Goal: Check status: Check status

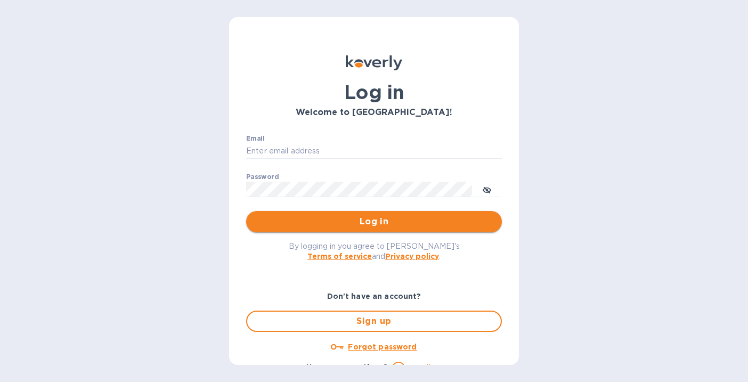
type input "alarison@koverly.com"
click at [323, 228] on span "Log in" at bounding box center [374, 221] width 239 height 13
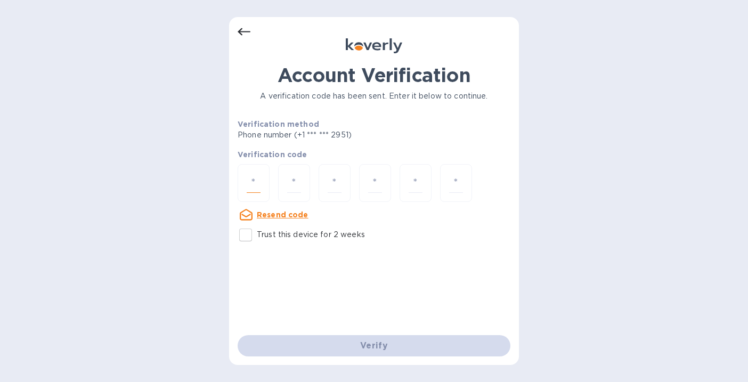
click at [256, 176] on input "number" at bounding box center [254, 183] width 14 height 20
type input "2"
type input "3"
type input "4"
type input "5"
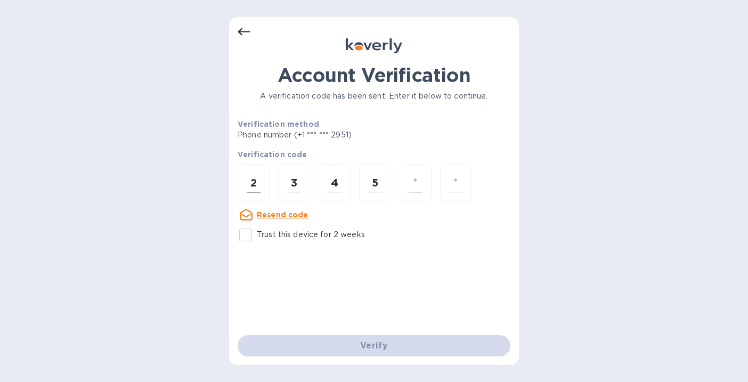
type input "8"
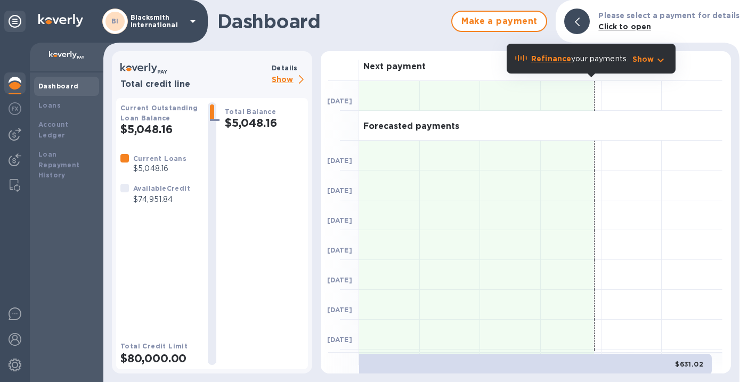
click at [153, 23] on p "Blacksmith International" at bounding box center [157, 21] width 53 height 15
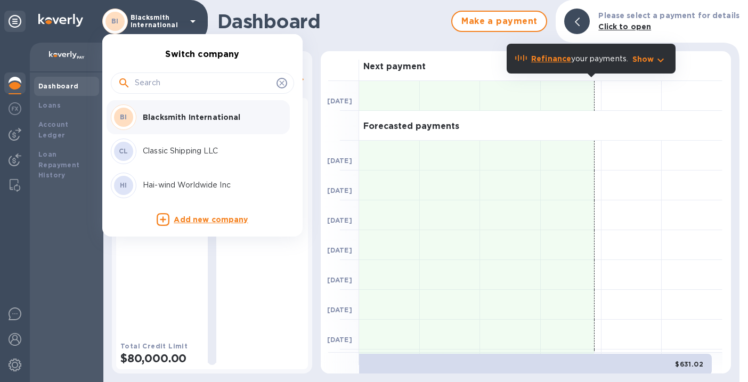
click at [169, 184] on p "Hai-wind Worldwide Inc" at bounding box center [210, 185] width 134 height 11
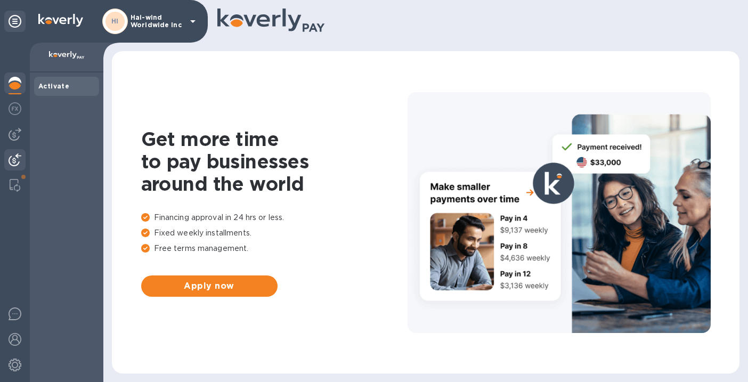
click at [14, 163] on img at bounding box center [15, 159] width 13 height 13
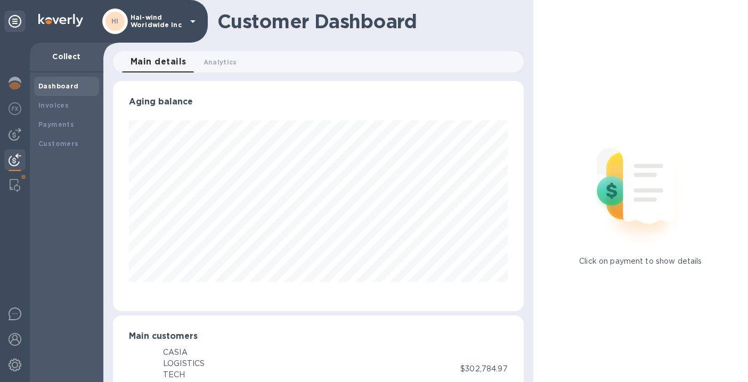
scroll to position [532628, 532452]
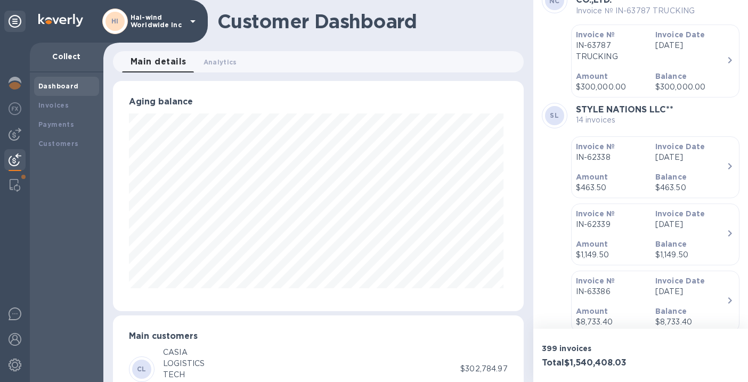
scroll to position [298, 0]
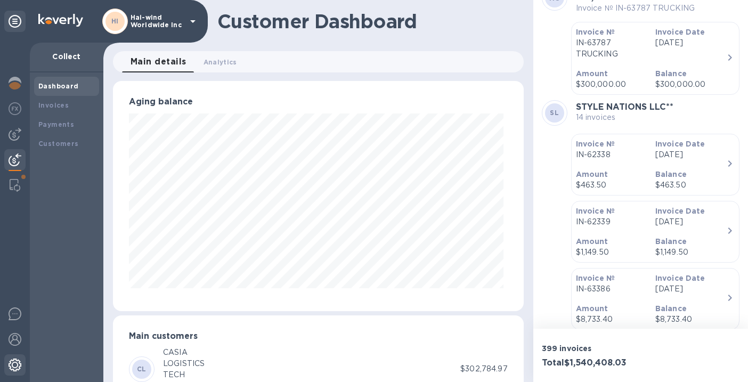
click at [15, 367] on img at bounding box center [15, 365] width 13 height 13
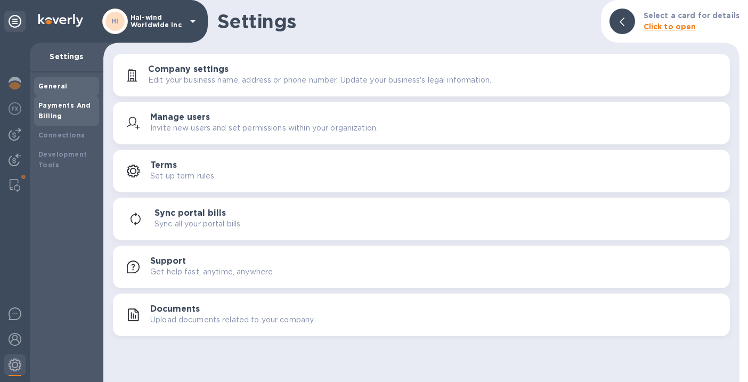
click at [50, 115] on b "Payments And Billing" at bounding box center [64, 110] width 53 height 19
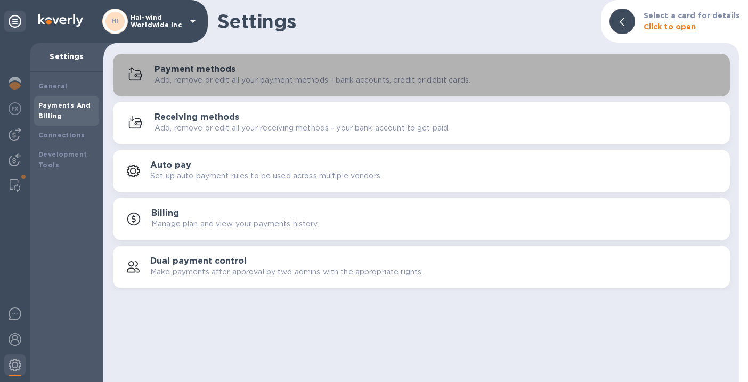
click at [225, 87] on div "Payment methods Add, remove or edit all your payment methods - bank accounts, c…" at bounding box center [421, 75] width 604 height 26
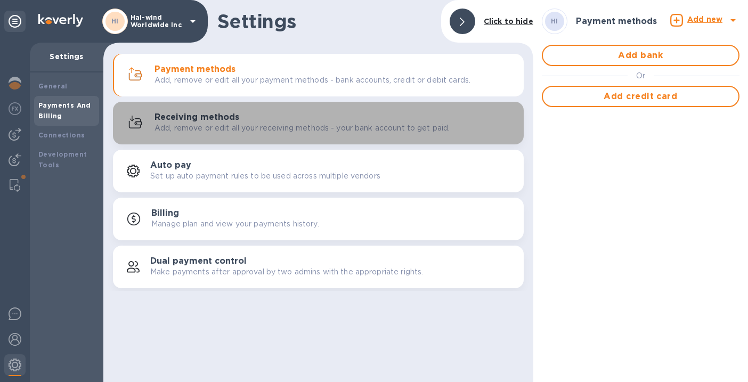
click at [203, 127] on p "Add, remove or edit all your receiving methods - your bank account to get paid." at bounding box center [302, 128] width 295 height 11
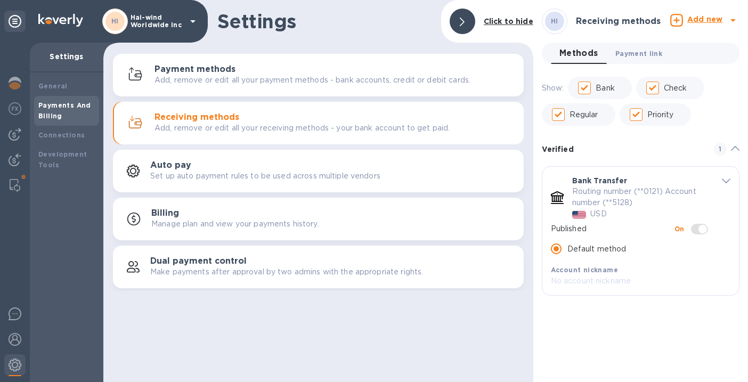
click at [634, 53] on span "Payment link 0" at bounding box center [638, 53] width 47 height 11
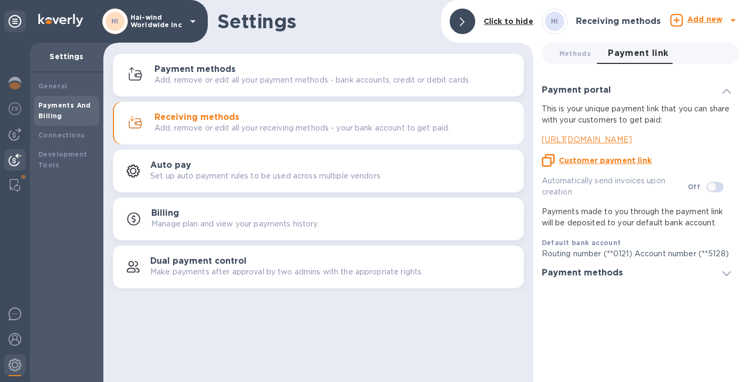
click at [19, 156] on img at bounding box center [15, 159] width 13 height 13
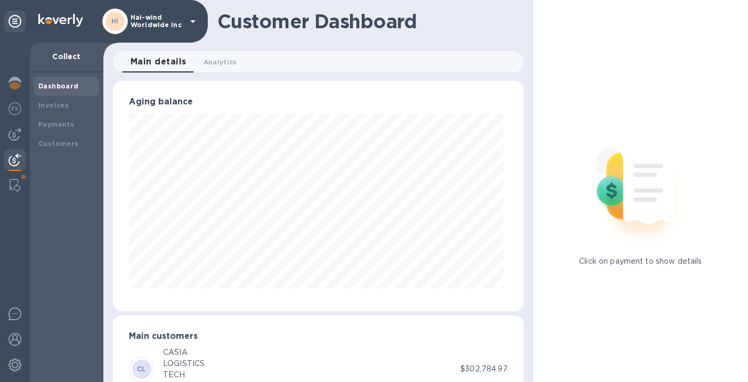
scroll to position [532628, 532452]
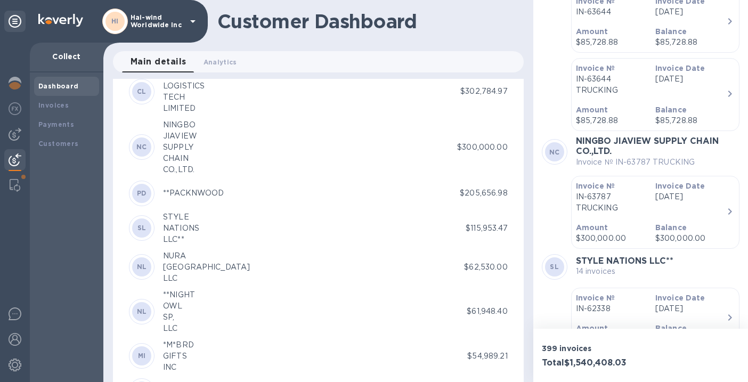
scroll to position [281, 0]
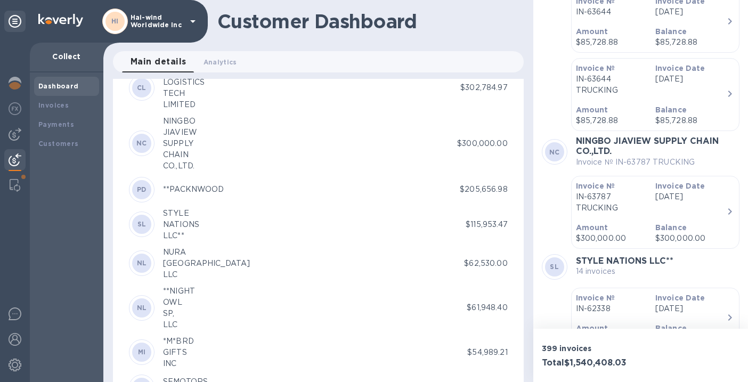
click at [176, 262] on div "[GEOGRAPHIC_DATA]" at bounding box center [206, 263] width 87 height 11
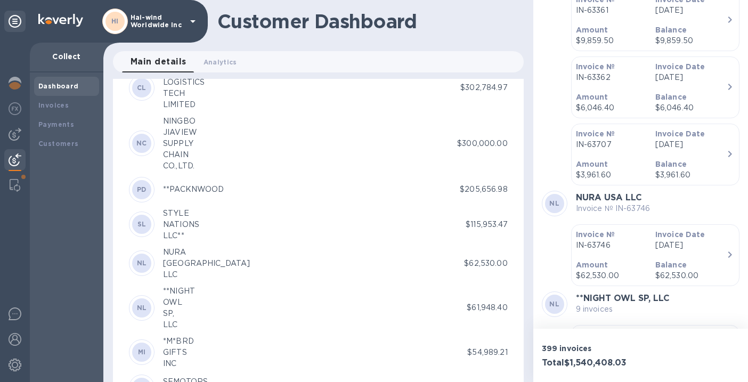
scroll to position [1201, 0]
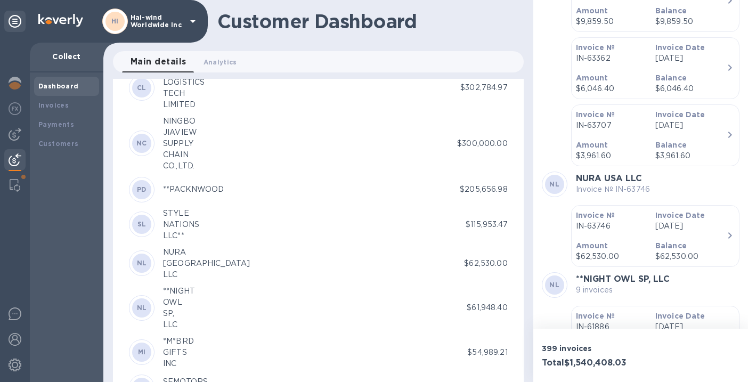
click at [630, 221] on p "IN-63746" at bounding box center [611, 226] width 71 height 11
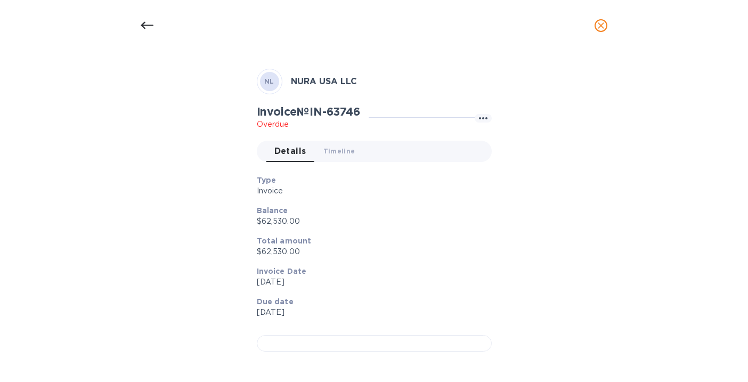
scroll to position [271, 0]
click at [309, 335] on div at bounding box center [374, 343] width 235 height 17
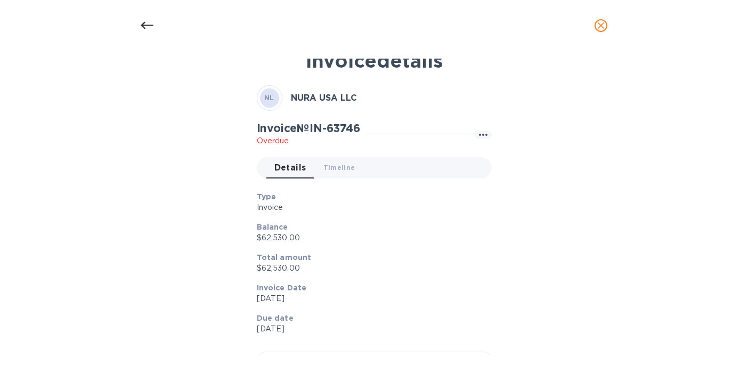
click at [150, 25] on icon at bounding box center [147, 25] width 13 height 7
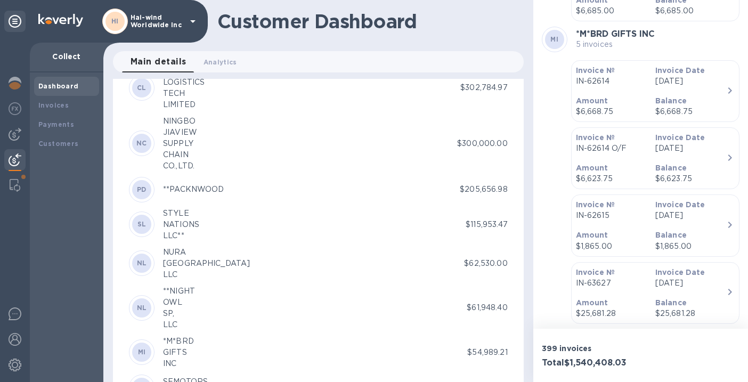
scroll to position [2079, 0]
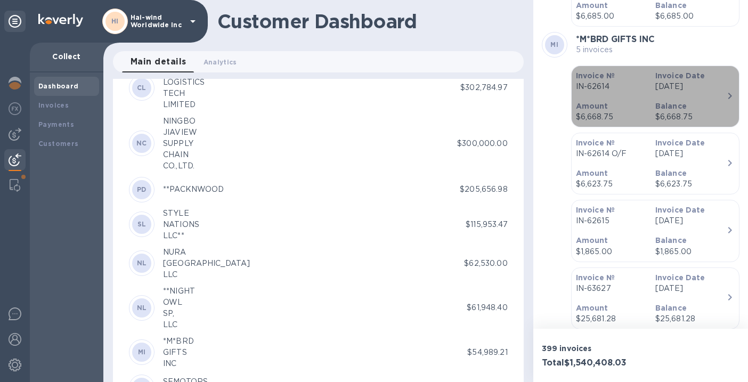
click at [698, 101] on p "Balance" at bounding box center [690, 106] width 71 height 11
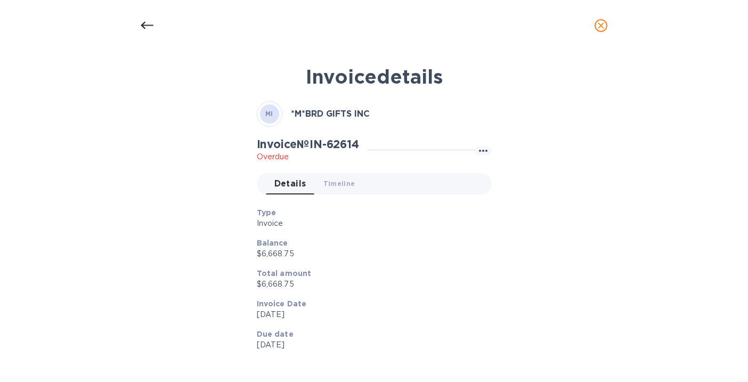
scroll to position [15, 0]
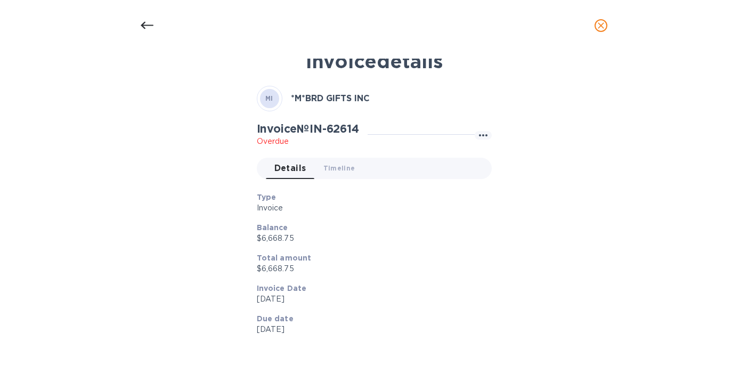
click at [147, 25] on icon at bounding box center [147, 25] width 13 height 7
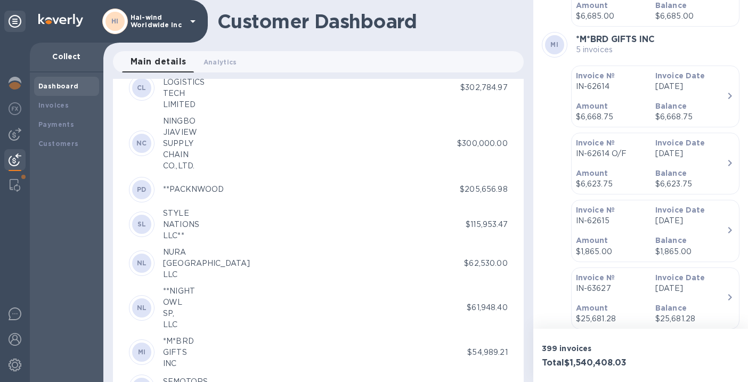
click at [701, 224] on p "[DATE]" at bounding box center [690, 220] width 71 height 11
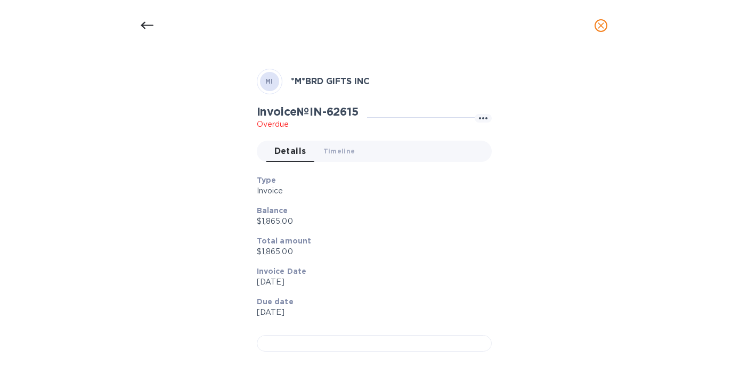
scroll to position [317, 0]
click at [341, 335] on div at bounding box center [374, 343] width 235 height 17
click at [145, 25] on icon at bounding box center [147, 25] width 13 height 13
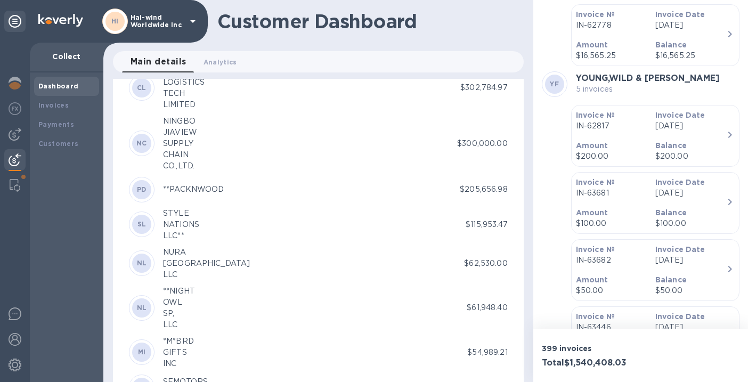
scroll to position [2678, 0]
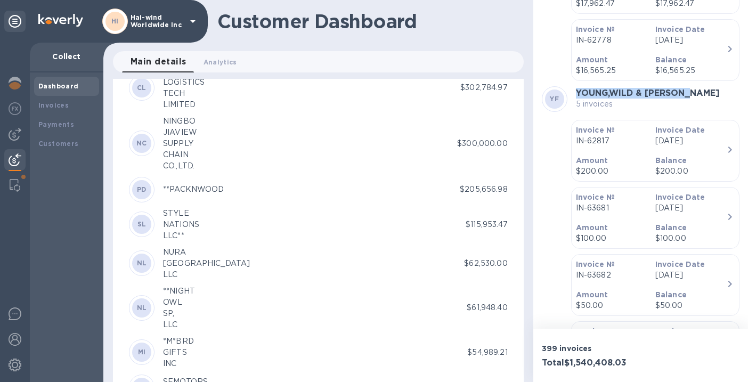
drag, startPoint x: 699, startPoint y: 95, endPoint x: 575, endPoint y: 96, distance: 123.6
click at [575, 96] on div "[PERSON_NAME],[PERSON_NAME] & [PERSON_NAME] 5 invoices" at bounding box center [641, 99] width 198 height 26
copy b "YOUNG,WILD & [PERSON_NAME]"
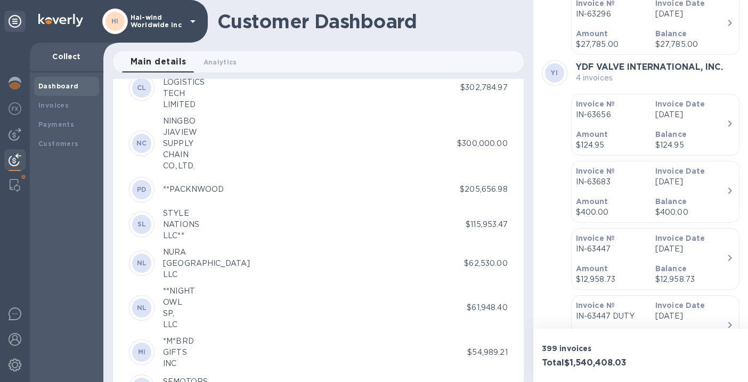
scroll to position [3182, 0]
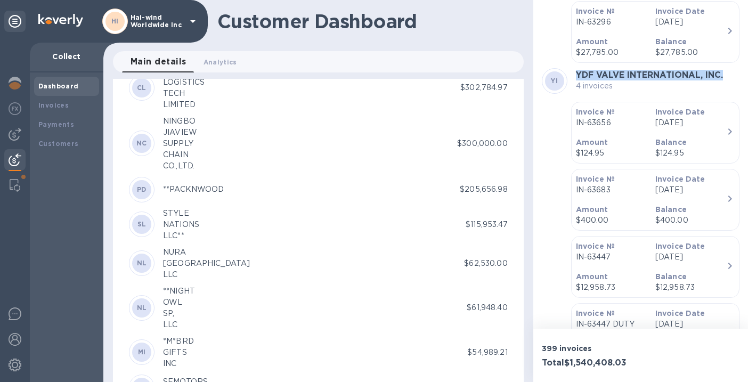
drag, startPoint x: 577, startPoint y: 72, endPoint x: 727, endPoint y: 74, distance: 150.8
click at [727, 74] on div "YI YDF VALVE INTERNATIONAL, INC. 4 invoices" at bounding box center [641, 81] width 198 height 26
copy b "YDF VALVE INTERNATIONAL, INC."
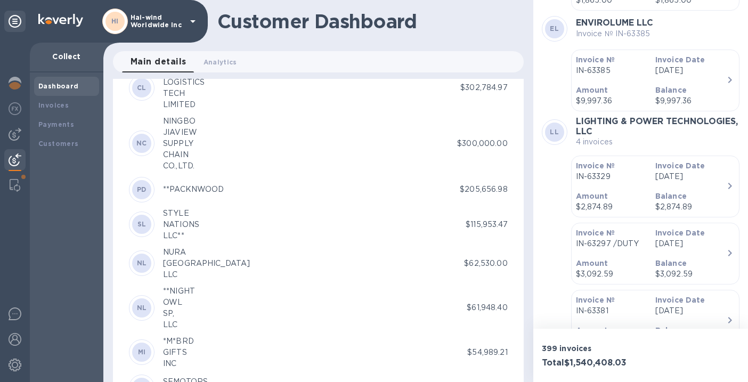
scroll to position [8442, 0]
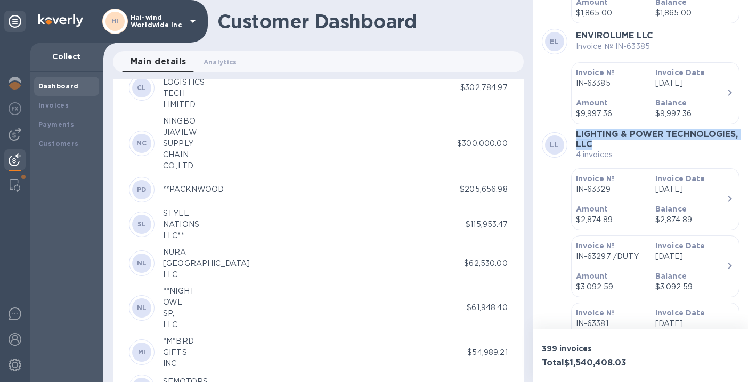
drag, startPoint x: 577, startPoint y: 129, endPoint x: 675, endPoint y: 143, distance: 99.0
click at [675, 143] on h3 "LIGHTING & POWER TECHNOLOGIES, LLC" at bounding box center [658, 139] width 164 height 20
copy b "LIGHTING & POWER TECHNOLOGIES, LLC"
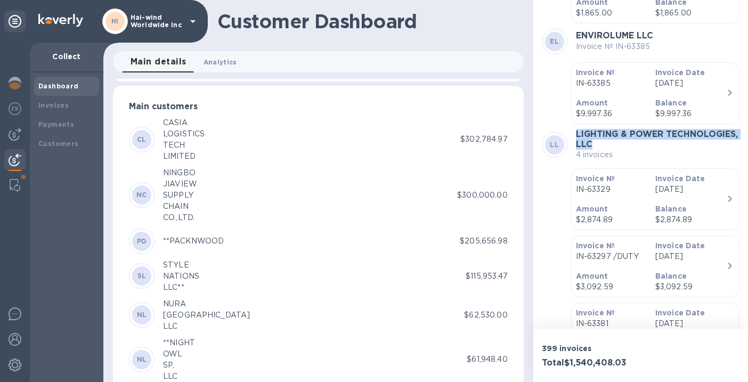
click at [229, 60] on span "Analytics 0" at bounding box center [221, 61] width 34 height 11
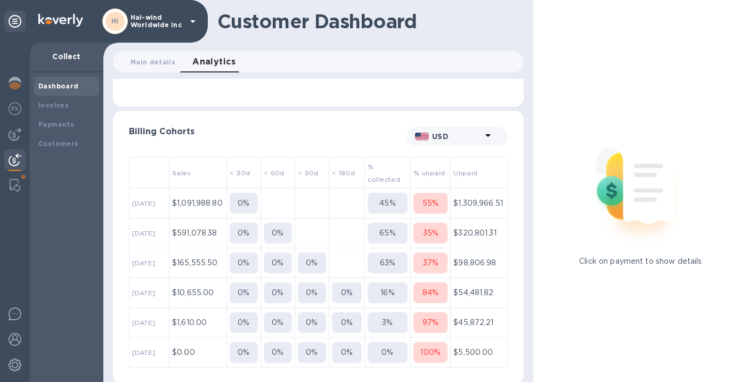
scroll to position [230, 407]
click at [61, 143] on b "Customers" at bounding box center [58, 144] width 40 height 8
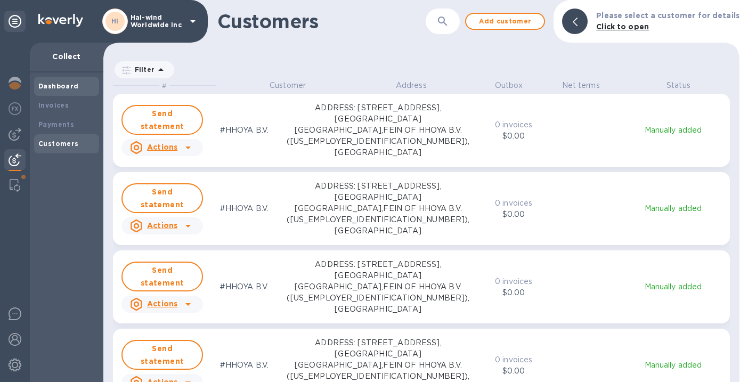
scroll to position [294, 632]
click at [61, 84] on b "Dashboard" at bounding box center [58, 86] width 40 height 8
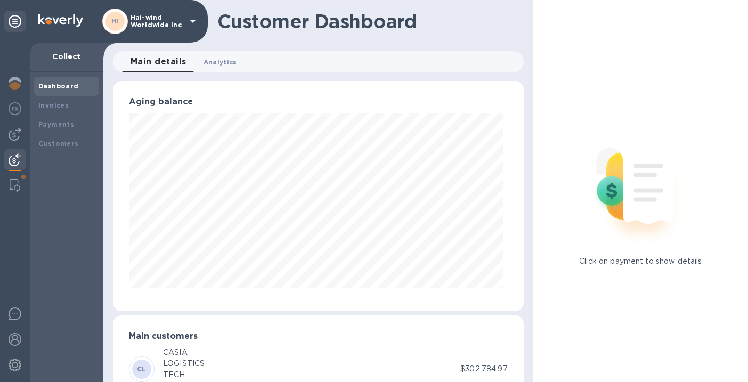
scroll to position [532628, 532452]
click at [226, 60] on span "Analytics 0" at bounding box center [221, 61] width 34 height 11
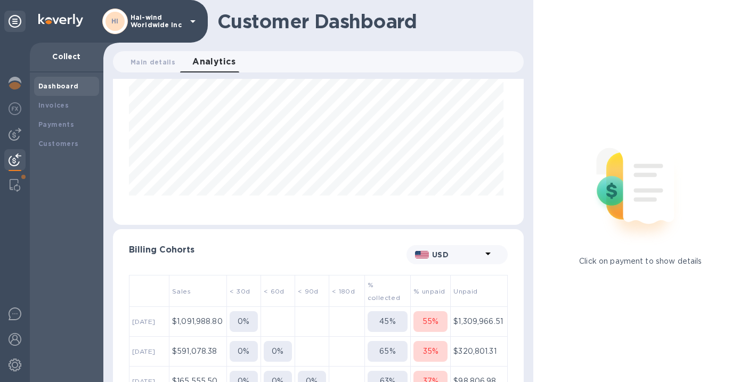
scroll to position [205, 0]
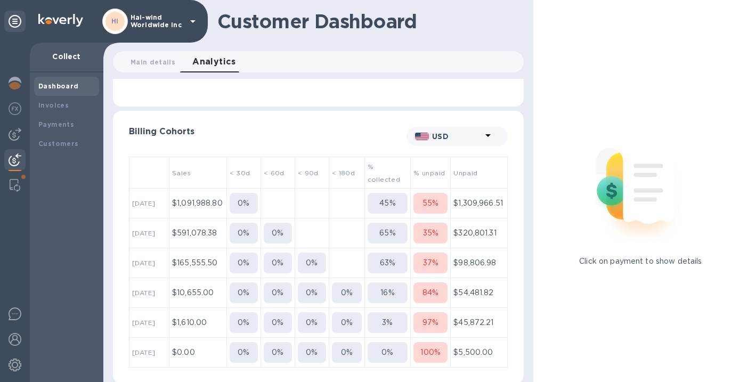
click at [437, 201] on div "55 %" at bounding box center [430, 203] width 34 height 11
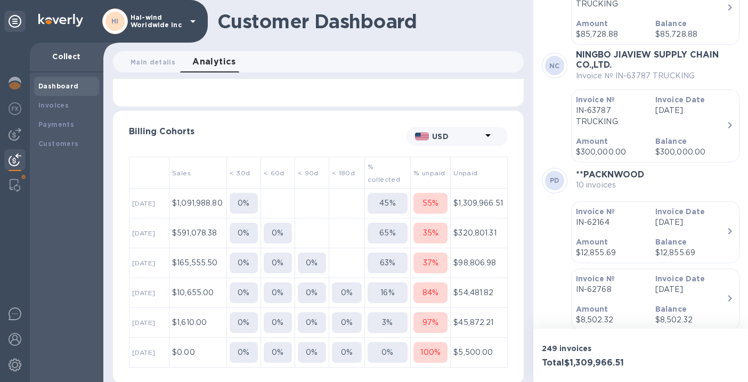
scroll to position [233, 0]
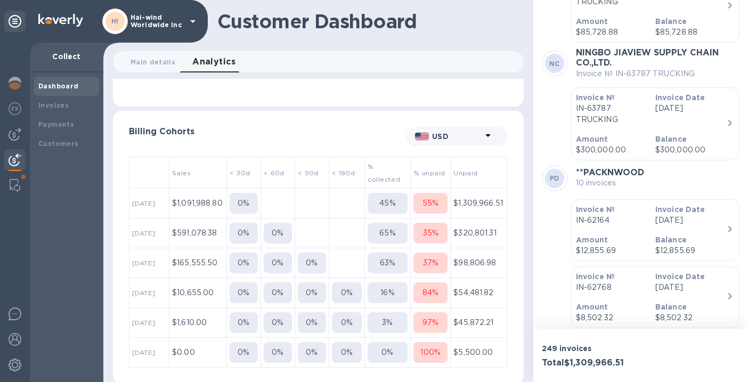
click at [419, 267] on button "37 %" at bounding box center [430, 263] width 34 height 21
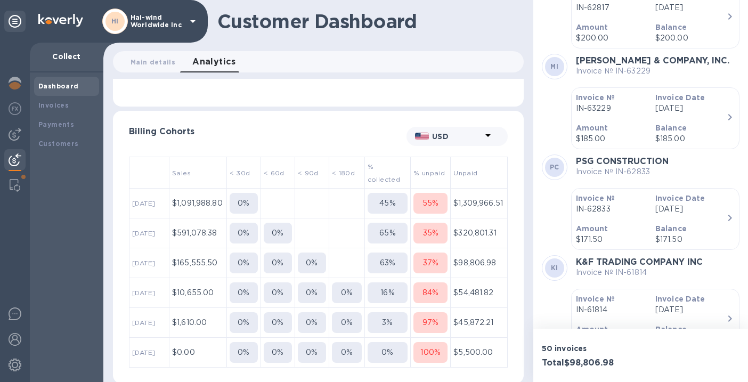
scroll to position [3917, 0]
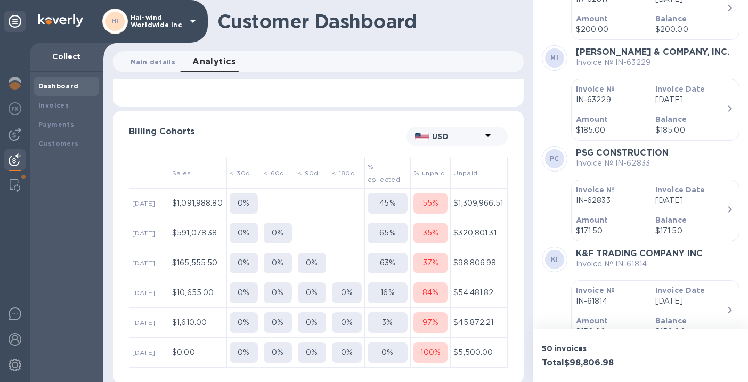
click at [151, 64] on span "Main details 0" at bounding box center [153, 61] width 45 height 11
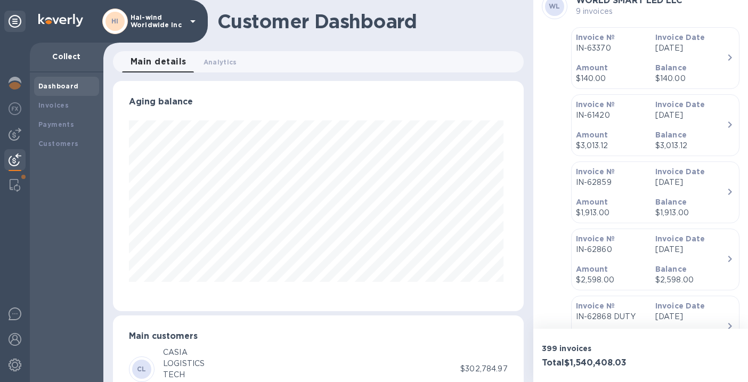
scroll to position [230, 407]
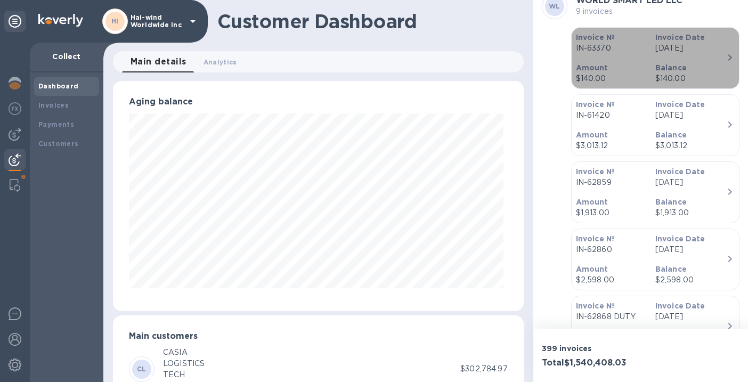
click at [666, 52] on p "[DATE]" at bounding box center [690, 48] width 71 height 11
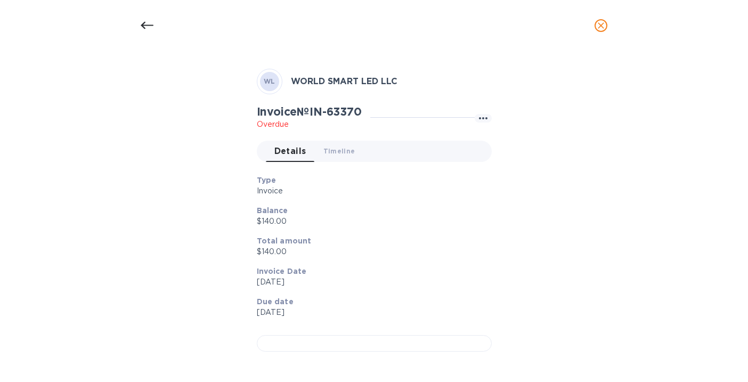
scroll to position [317, 0]
click at [385, 335] on div at bounding box center [374, 343] width 235 height 17
